Goal: Register for event/course

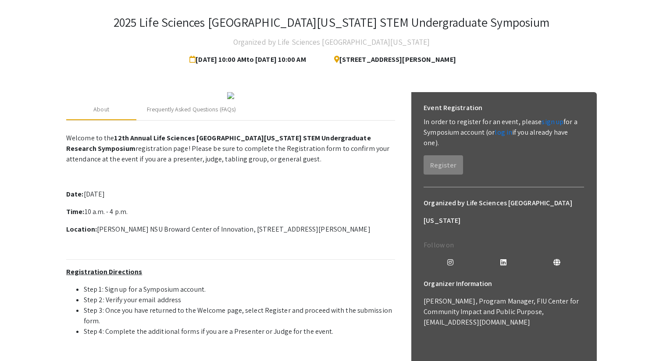
scroll to position [34, 0]
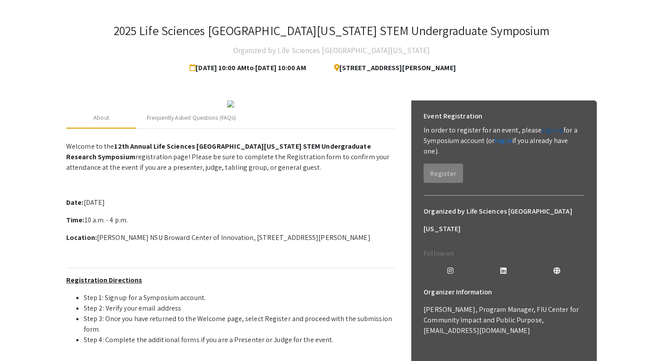
click at [553, 132] on link "sign up" at bounding box center [552, 129] width 22 height 9
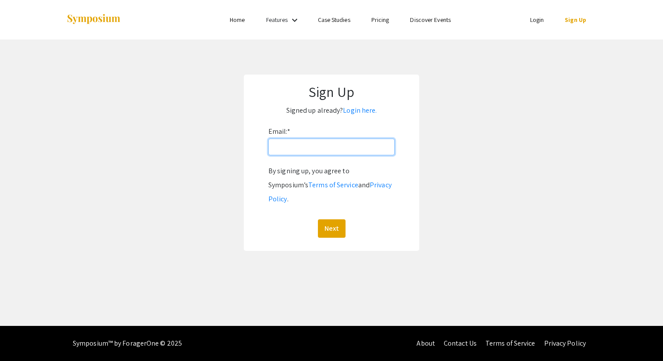
click at [286, 151] on input "Email: *" at bounding box center [331, 146] width 126 height 17
type input "[EMAIL_ADDRESS][DOMAIN_NAME]"
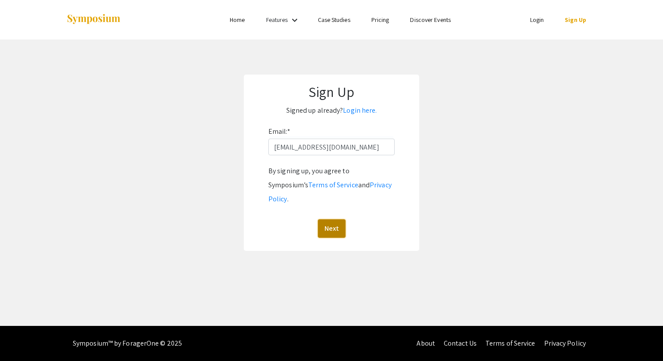
click at [330, 219] on button "Next" at bounding box center [332, 228] width 28 height 18
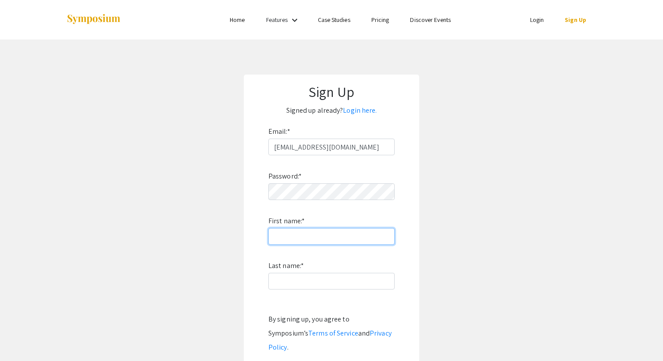
click at [331, 232] on input "First name: *" at bounding box center [331, 236] width 126 height 17
type input "[PERSON_NAME]"
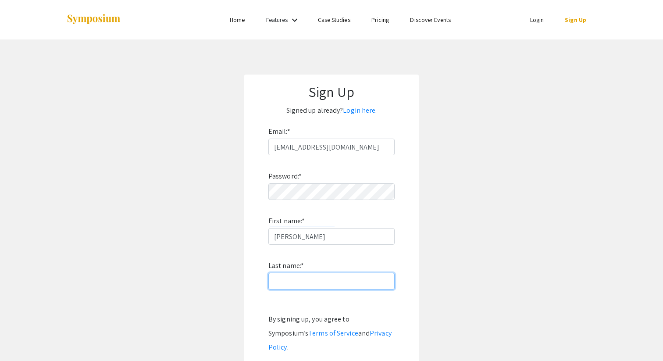
click at [293, 275] on input "Last name: *" at bounding box center [331, 281] width 126 height 17
type input "[PERSON_NAME]"
click at [422, 248] on app-signup "Sign Up Signed up already? Login here. Email: * [EMAIL_ADDRESS][DOMAIN_NAME] Pa…" at bounding box center [331, 236] width 663 height 324
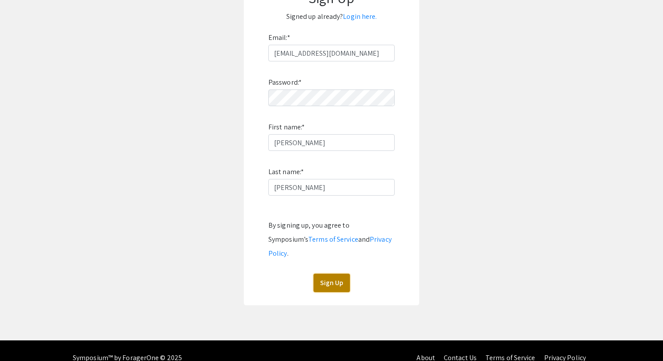
click at [333, 273] on button "Sign Up" at bounding box center [331, 282] width 36 height 18
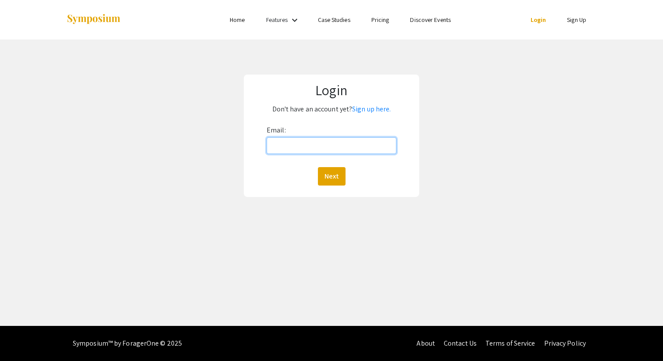
click at [343, 152] on input "Email:" at bounding box center [331, 145] width 130 height 17
click at [364, 161] on div "Email: Next" at bounding box center [331, 154] width 130 height 62
click at [350, 142] on input "Email:" at bounding box center [331, 145] width 130 height 17
type input "[EMAIL_ADDRESS][DOMAIN_NAME]"
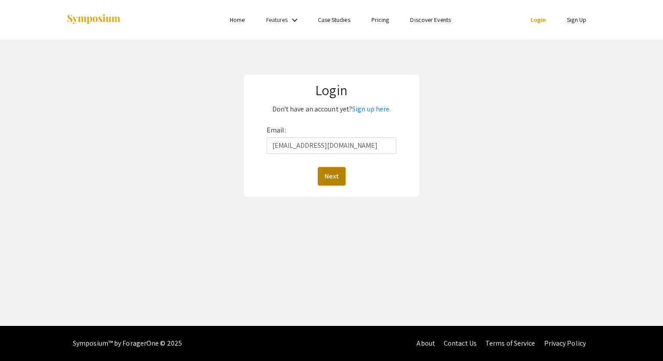
click at [329, 177] on button "Next" at bounding box center [332, 176] width 28 height 18
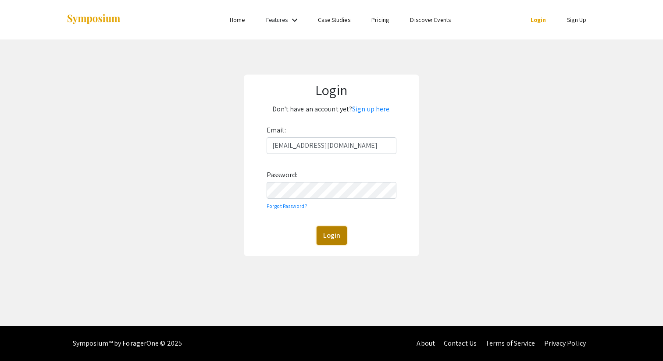
click at [336, 233] on button "Login" at bounding box center [331, 235] width 30 height 18
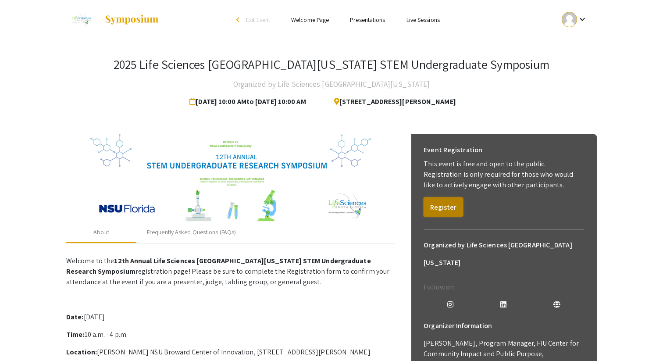
click at [443, 205] on button "Register" at bounding box center [442, 206] width 39 height 19
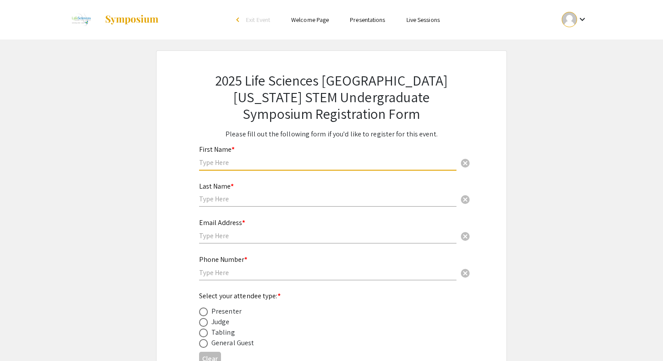
click at [300, 158] on input "text" at bounding box center [327, 162] width 257 height 9
type input "[PERSON_NAME]"
click at [283, 201] on input "text" at bounding box center [327, 198] width 257 height 9
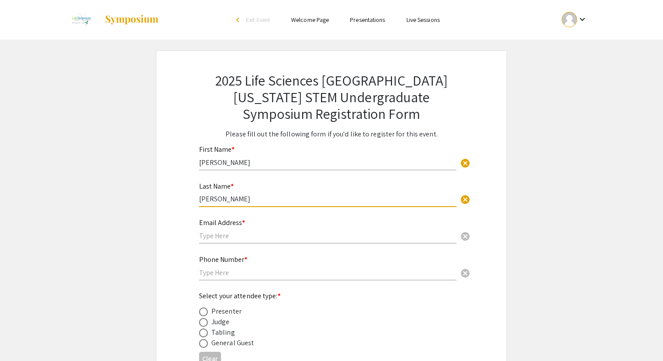
type input "[PERSON_NAME]"
click at [260, 239] on input "text" at bounding box center [327, 235] width 257 height 9
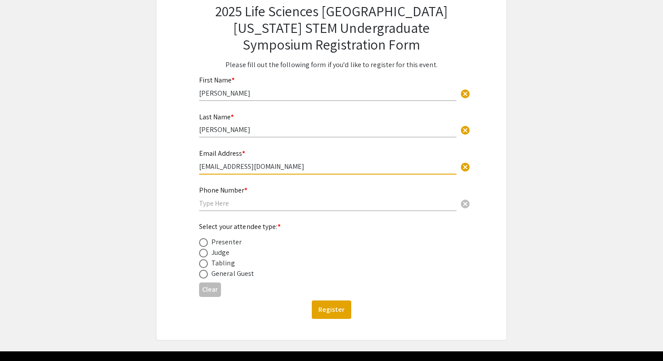
scroll to position [75, 0]
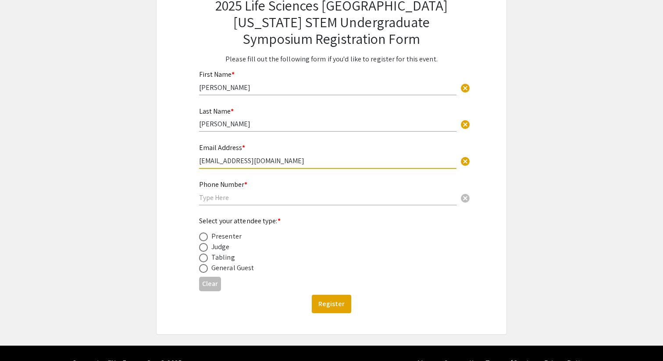
type input "sg3003@nsu.nova.edu"
click at [232, 194] on input "text" at bounding box center [327, 197] width 257 height 9
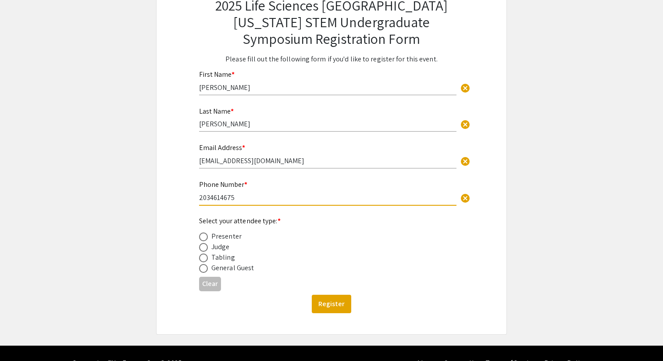
type input "2034614675"
click at [219, 270] on div "General Guest" at bounding box center [232, 267] width 43 height 11
click at [202, 270] on span at bounding box center [203, 268] width 9 height 9
click at [202, 270] on input "radio" at bounding box center [203, 268] width 9 height 9
radio input "true"
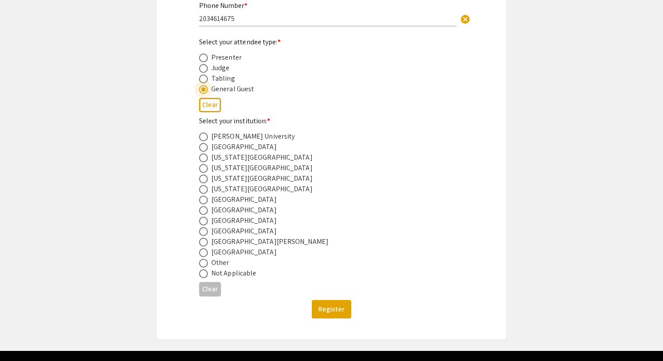
scroll to position [255, 0]
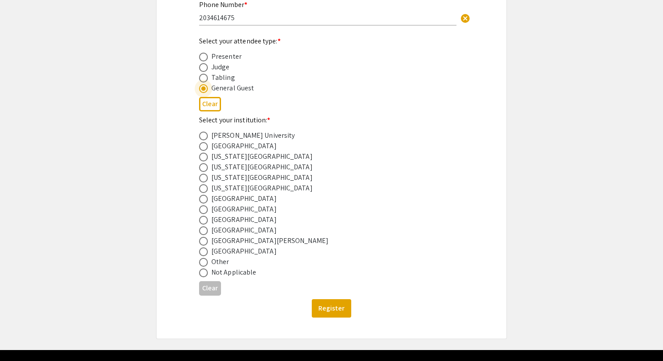
click at [202, 221] on span at bounding box center [203, 220] width 9 height 9
click at [202, 221] on input "radio" at bounding box center [203, 220] width 9 height 9
radio input "true"
click at [328, 307] on button "Register" at bounding box center [331, 308] width 39 height 18
